Goal: Task Accomplishment & Management: Manage account settings

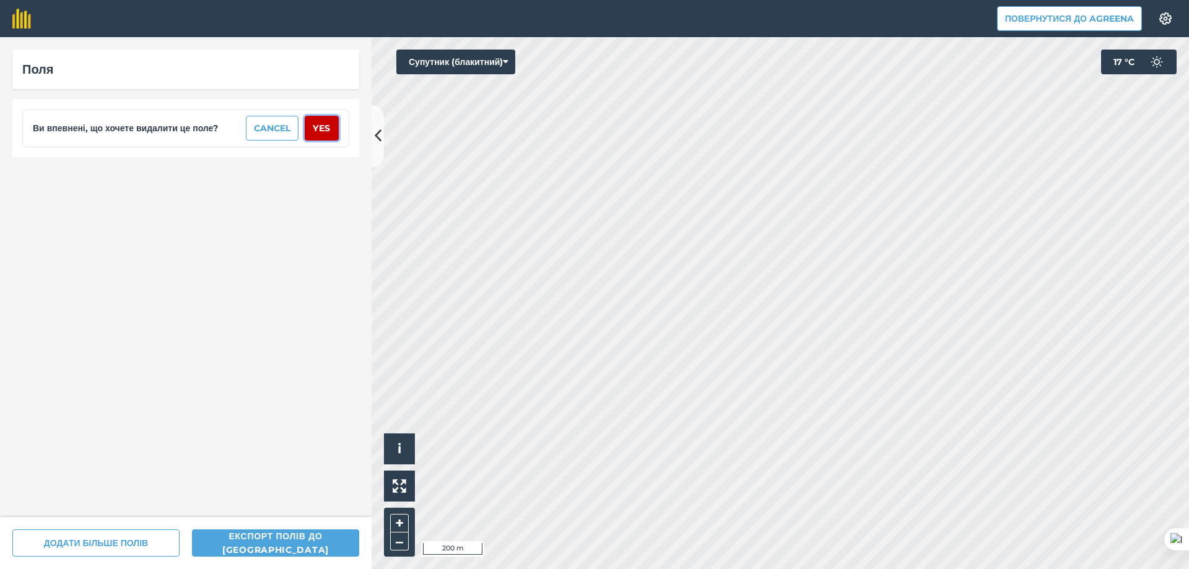
click at [324, 123] on button "Yes" at bounding box center [322, 128] width 34 height 25
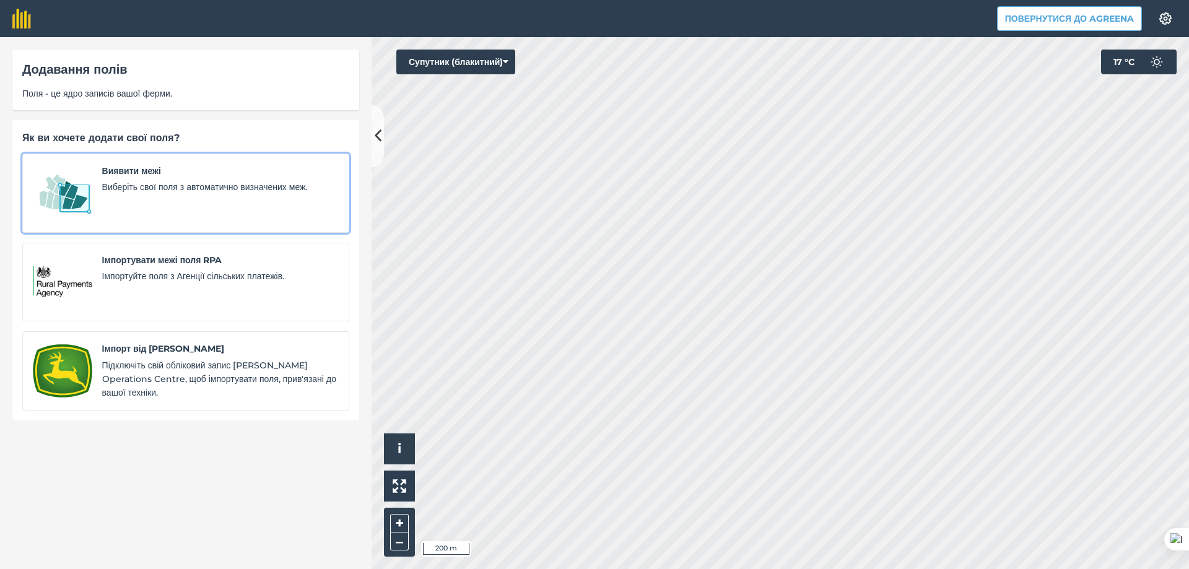
click at [134, 180] on div "Виявити межі Виберіть свої поля з автоматично визначених меж." at bounding box center [220, 193] width 237 height 58
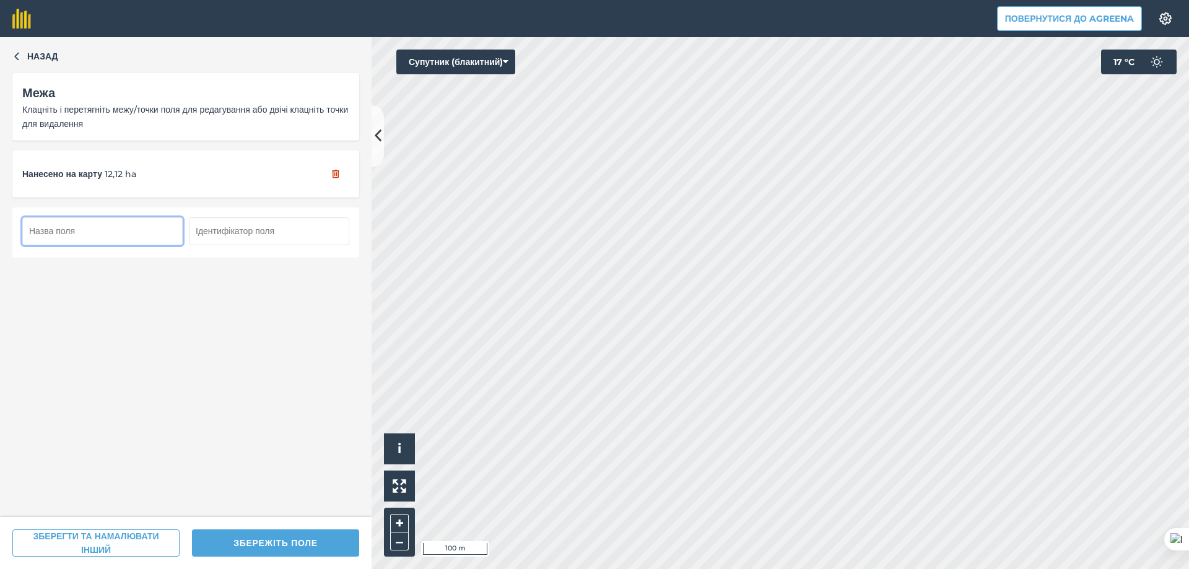
click at [95, 230] on input "text" at bounding box center [102, 230] width 160 height 27
type input "1"
type input "т"
drag, startPoint x: 140, startPoint y: 227, endPoint x: 35, endPoint y: 223, distance: 105.3
click at [35, 223] on input "Топило_12" at bounding box center [102, 230] width 160 height 27
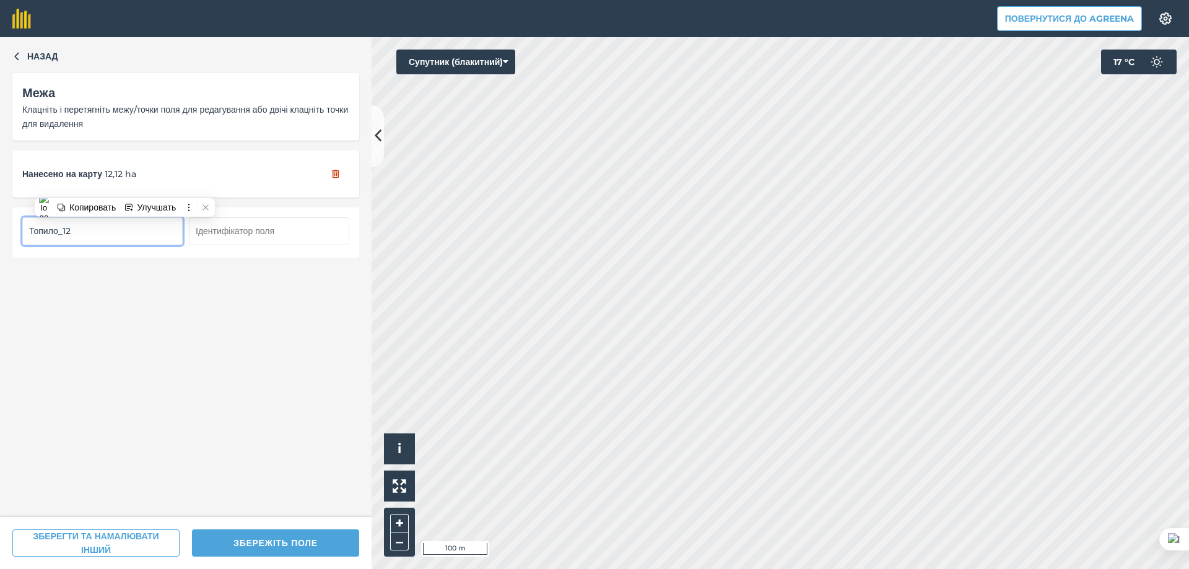
click at [121, 233] on input "Топило_12" at bounding box center [102, 230] width 160 height 27
click at [95, 229] on input "Топило_12" at bounding box center [102, 230] width 160 height 27
drag, startPoint x: 90, startPoint y: 229, endPoint x: 29, endPoint y: 229, distance: 60.7
click at [29, 229] on input "Топило_12" at bounding box center [102, 230] width 160 height 27
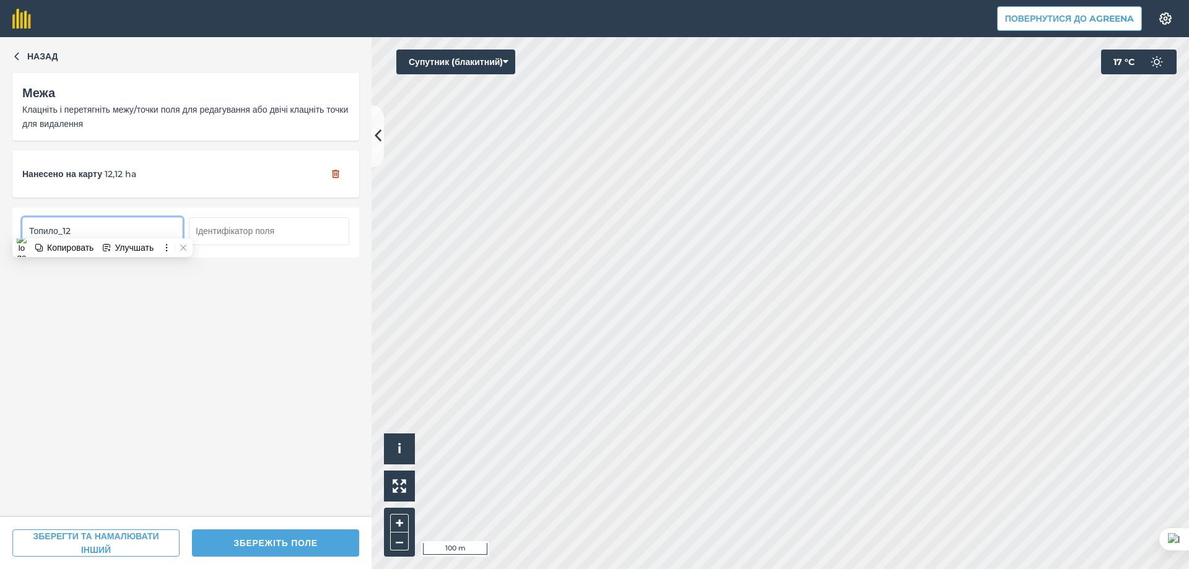
type input "Топило_12"
click at [234, 228] on input "text" at bounding box center [269, 230] width 160 height 27
paste input "Топило_12"
type input "Топило_12"
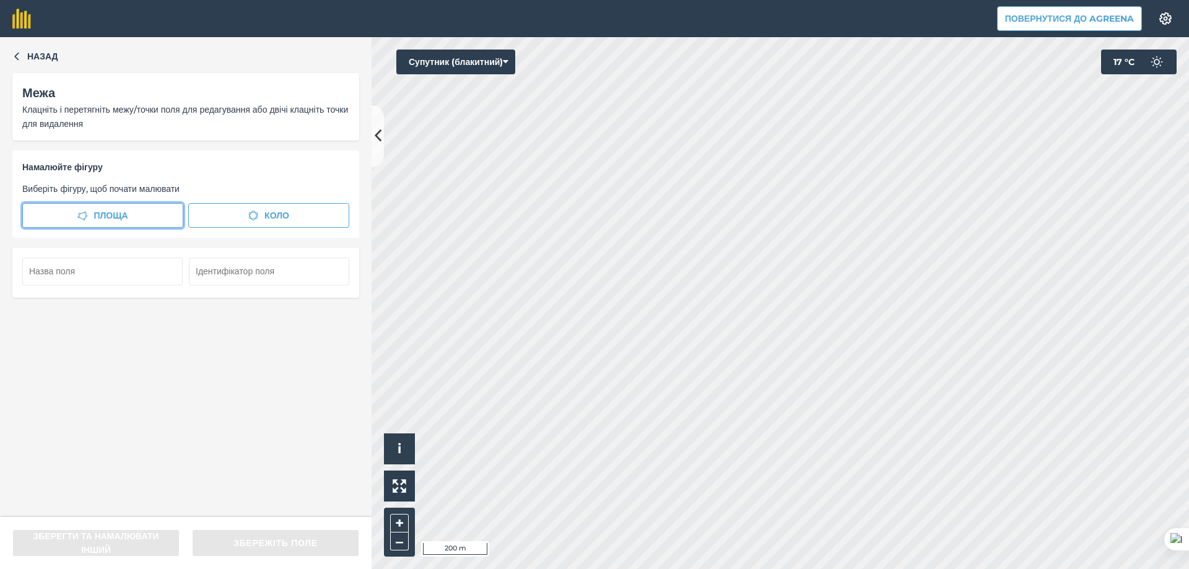
click at [115, 218] on span "Площа" at bounding box center [111, 216] width 34 height 14
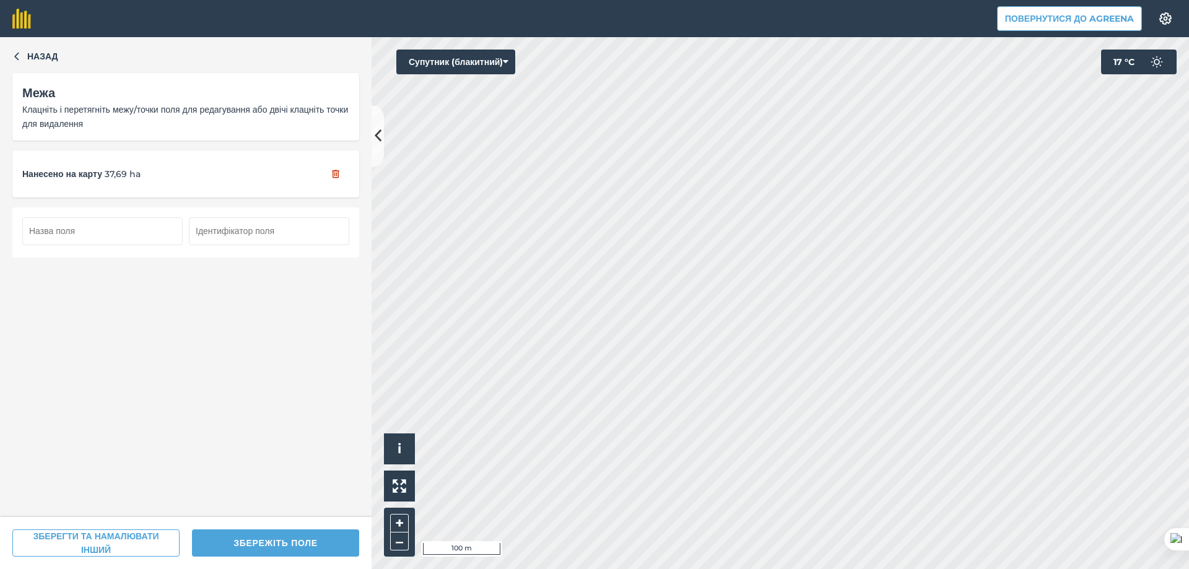
click at [99, 233] on input "text" at bounding box center [102, 230] width 160 height 27
paste input "Топило_12"
drag, startPoint x: 80, startPoint y: 233, endPoint x: 9, endPoint y: 230, distance: 71.3
click at [10, 230] on div "Назад Межа Клацніть і перетягніть межу/точки поля для редагування або двічі кла…" at bounding box center [186, 277] width 372 height 480
type input "Топило_37"
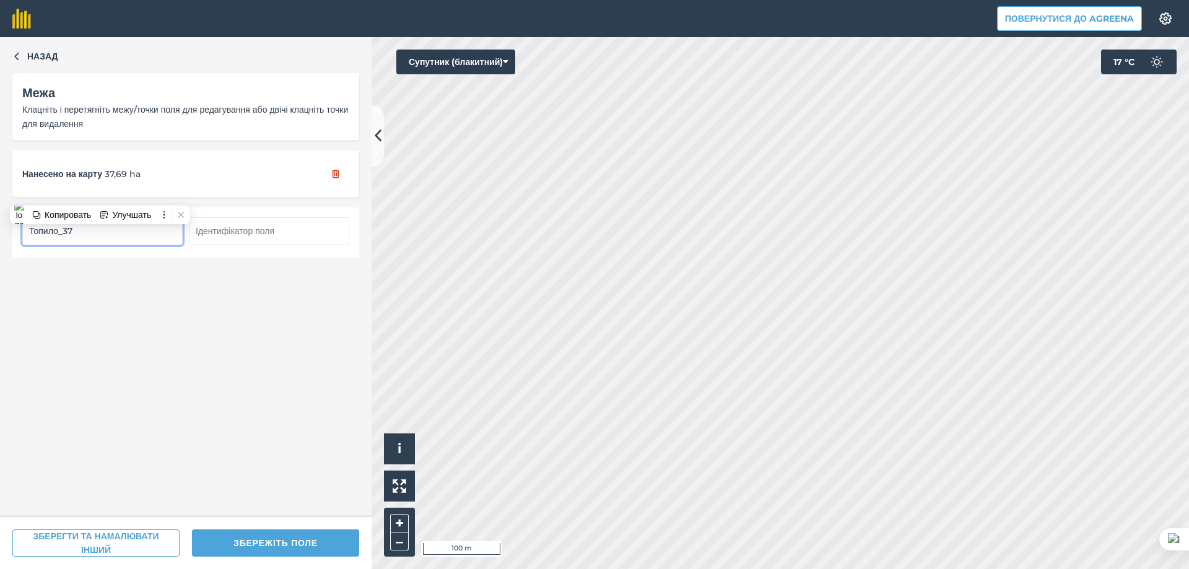
click at [232, 227] on input "text" at bounding box center [269, 230] width 160 height 27
paste input "Топило_37"
type input "Топило_37"
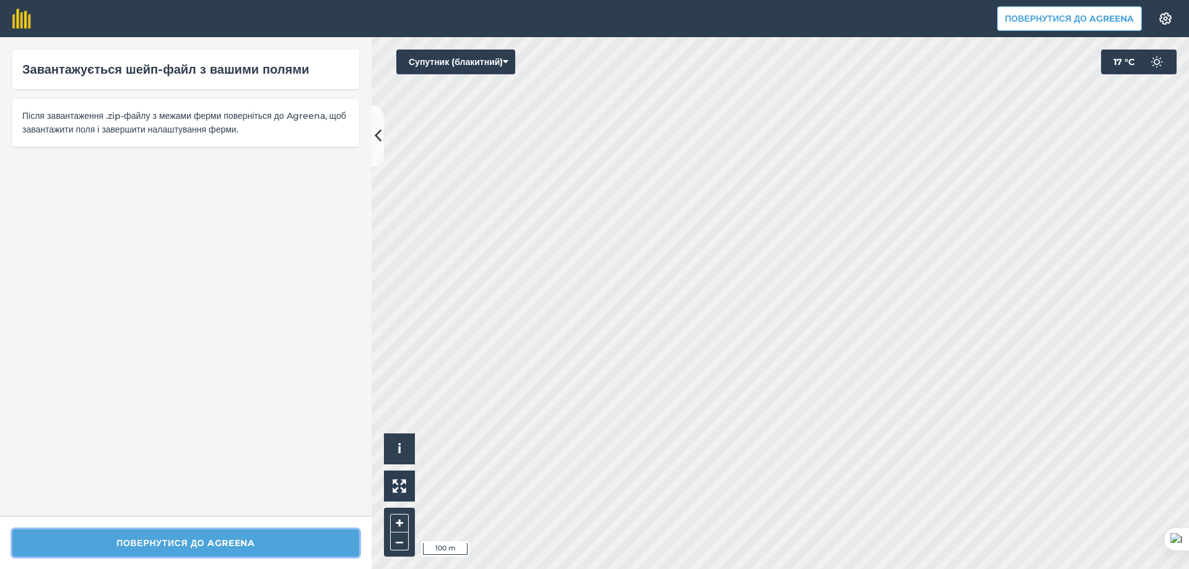
click at [270, 541] on button "Повернутися до Agreena" at bounding box center [185, 542] width 347 height 27
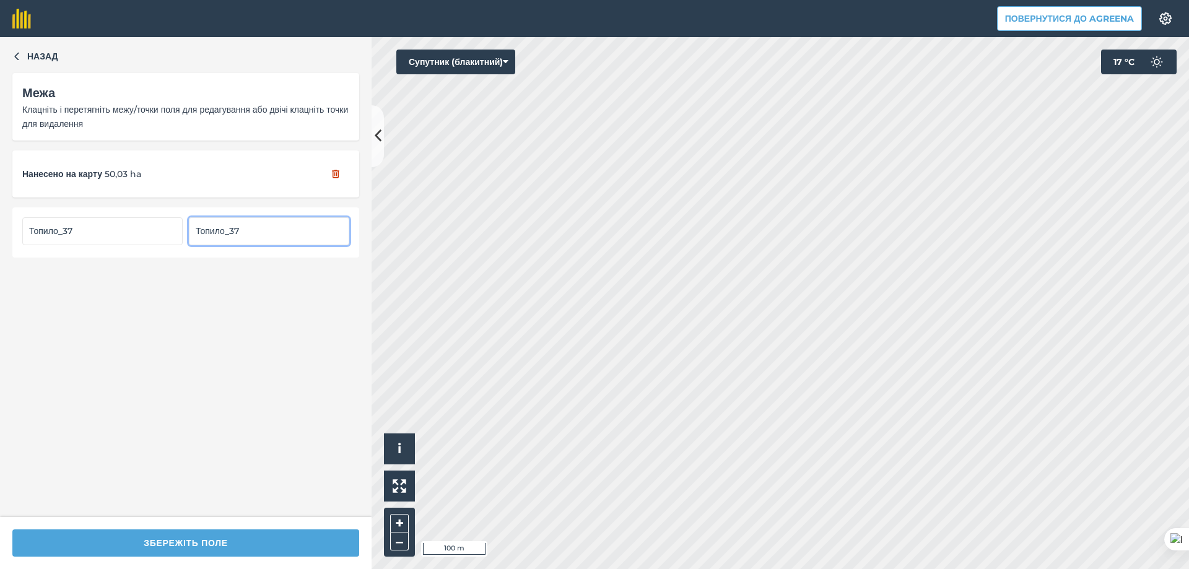
drag, startPoint x: 233, startPoint y: 230, endPoint x: 260, endPoint y: 231, distance: 26.7
click at [260, 231] on input "Топило_37" at bounding box center [269, 230] width 160 height 27
type input "Топило_50"
drag, startPoint x: 66, startPoint y: 230, endPoint x: 116, endPoint y: 227, distance: 49.7
click at [115, 227] on input "Топило_37" at bounding box center [102, 230] width 160 height 27
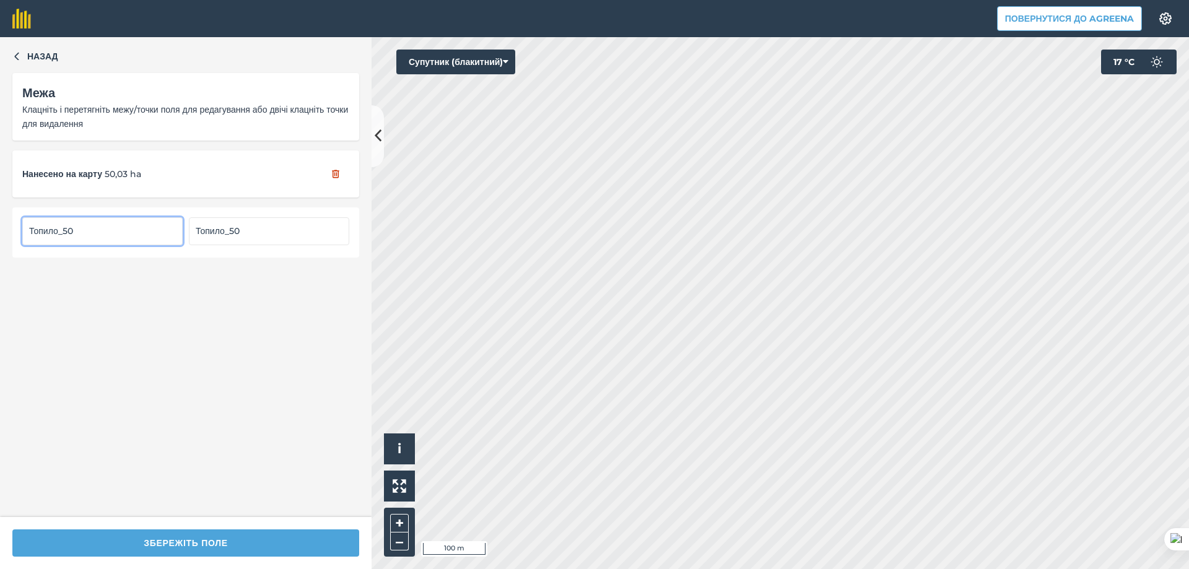
type input "Топило_50"
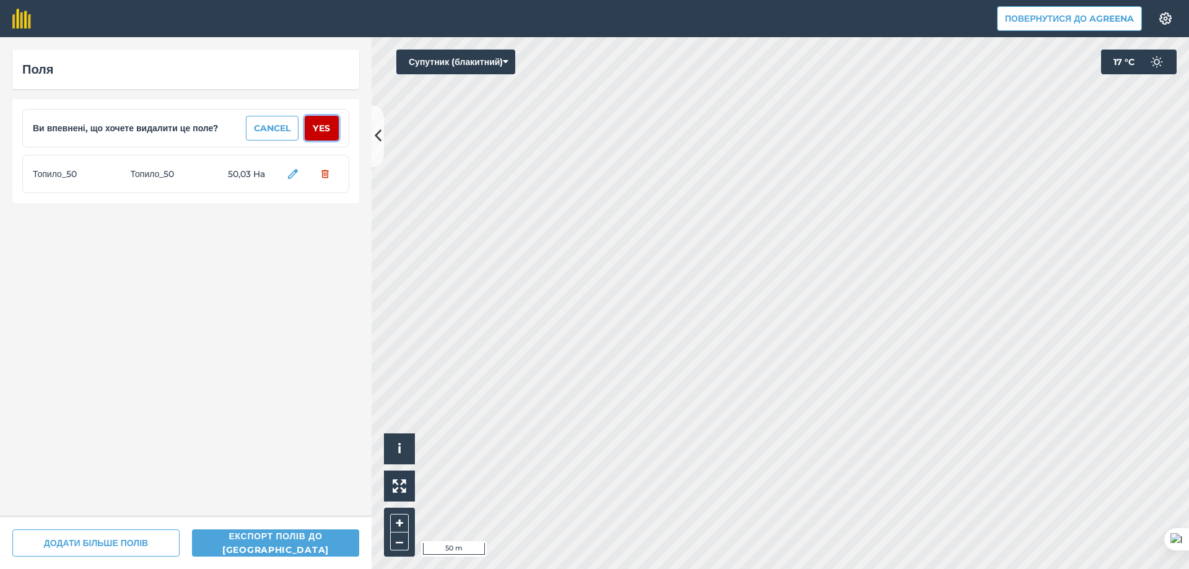
click at [324, 131] on button "Yes" at bounding box center [322, 128] width 34 height 25
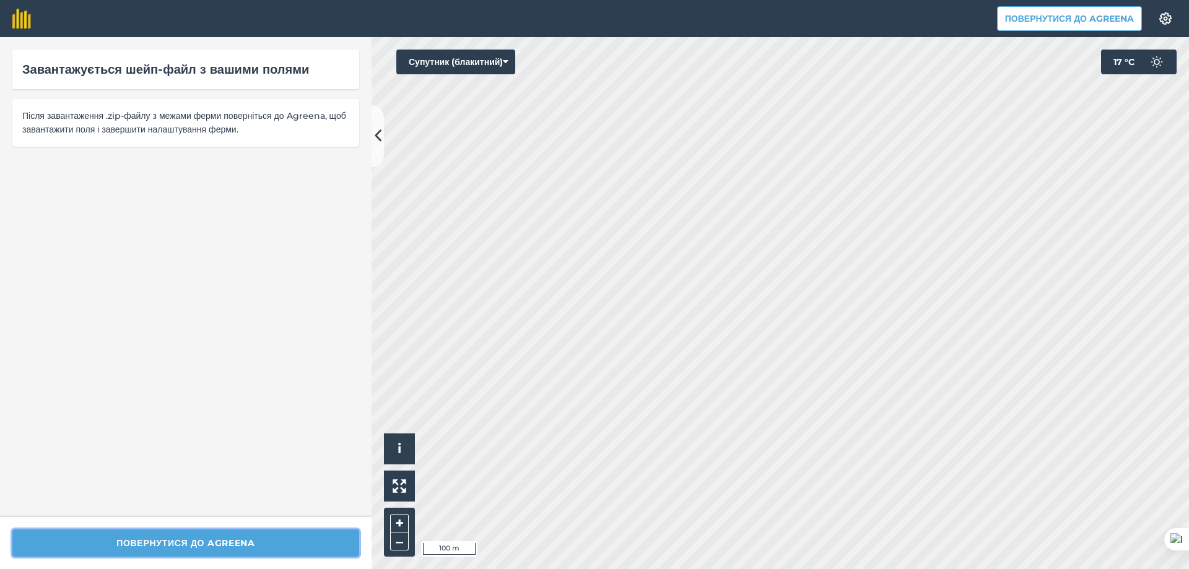
click at [260, 544] on button "Повернутися до Agreena" at bounding box center [185, 542] width 347 height 27
